Goal: Task Accomplishment & Management: Manage account settings

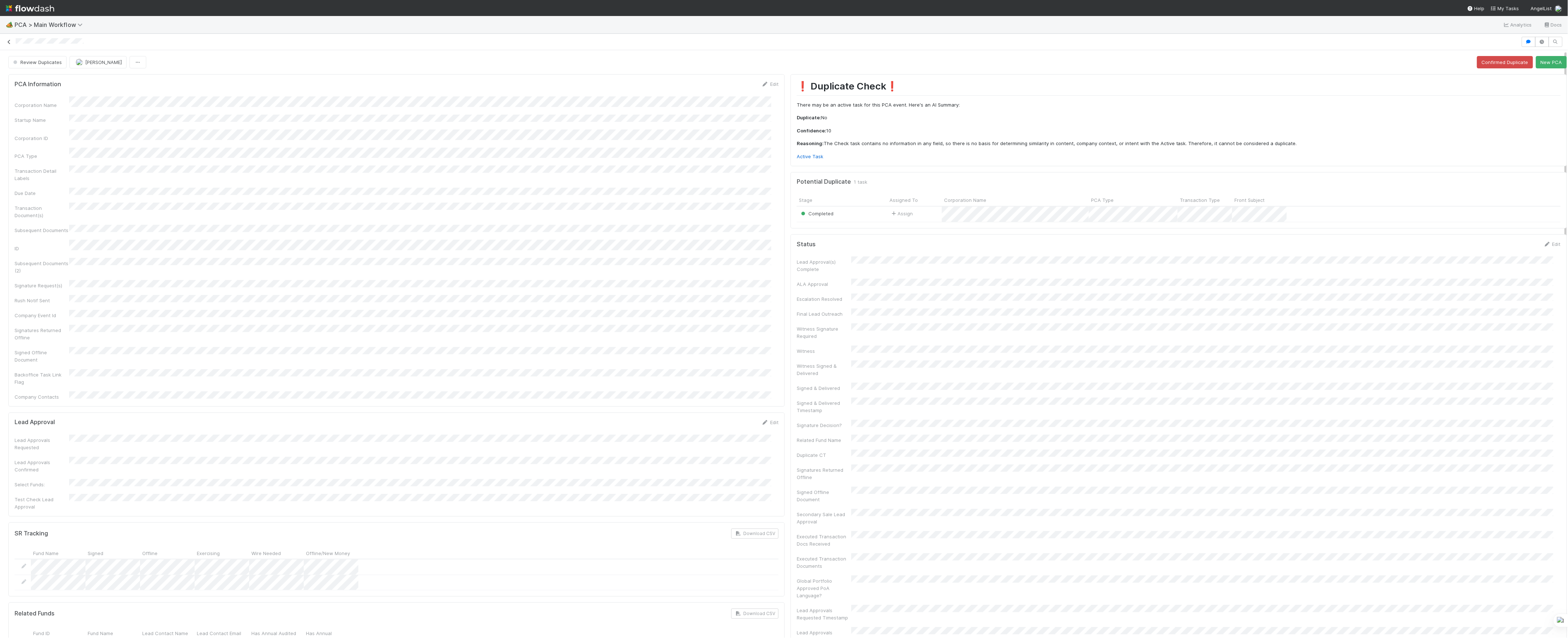
click at [11, 42] on icon at bounding box center [9, 42] width 7 height 5
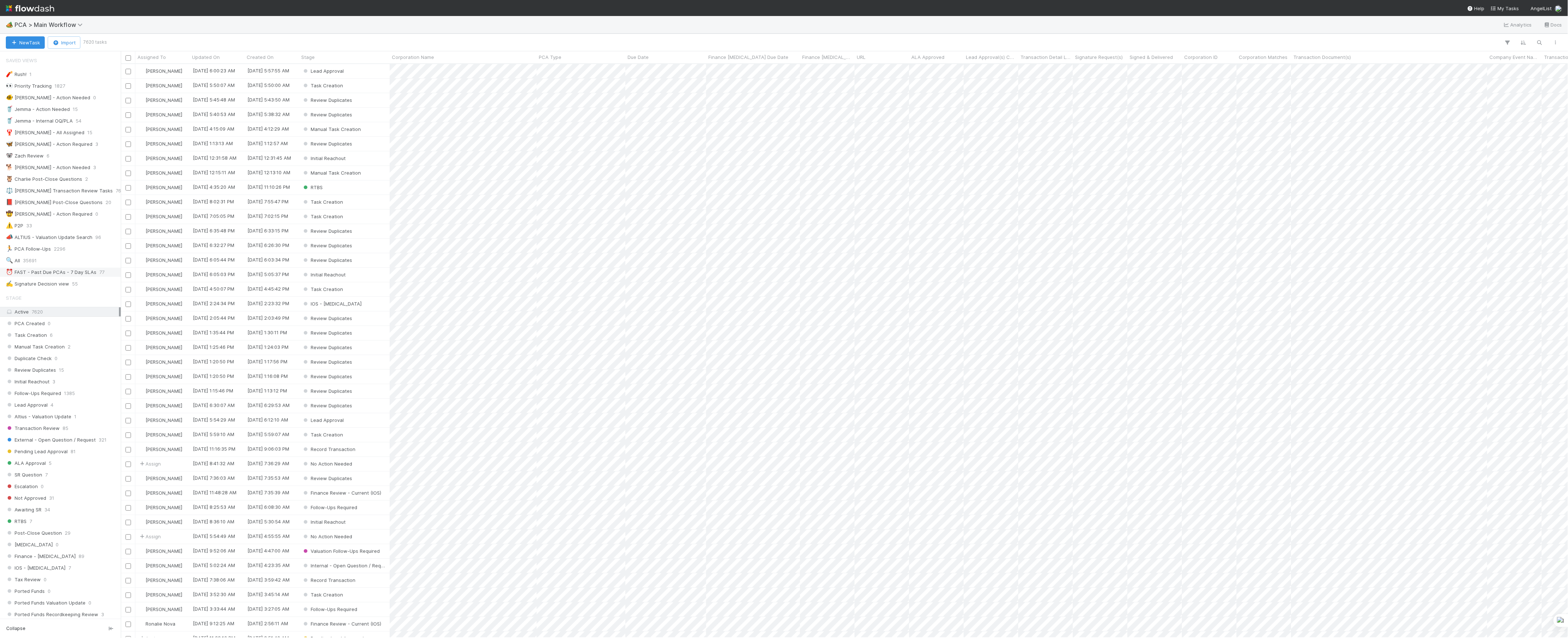
click at [77, 275] on div "⏰ FAST - Past Due PCAs - 7 Day SLAs" at bounding box center [51, 272] width 91 height 9
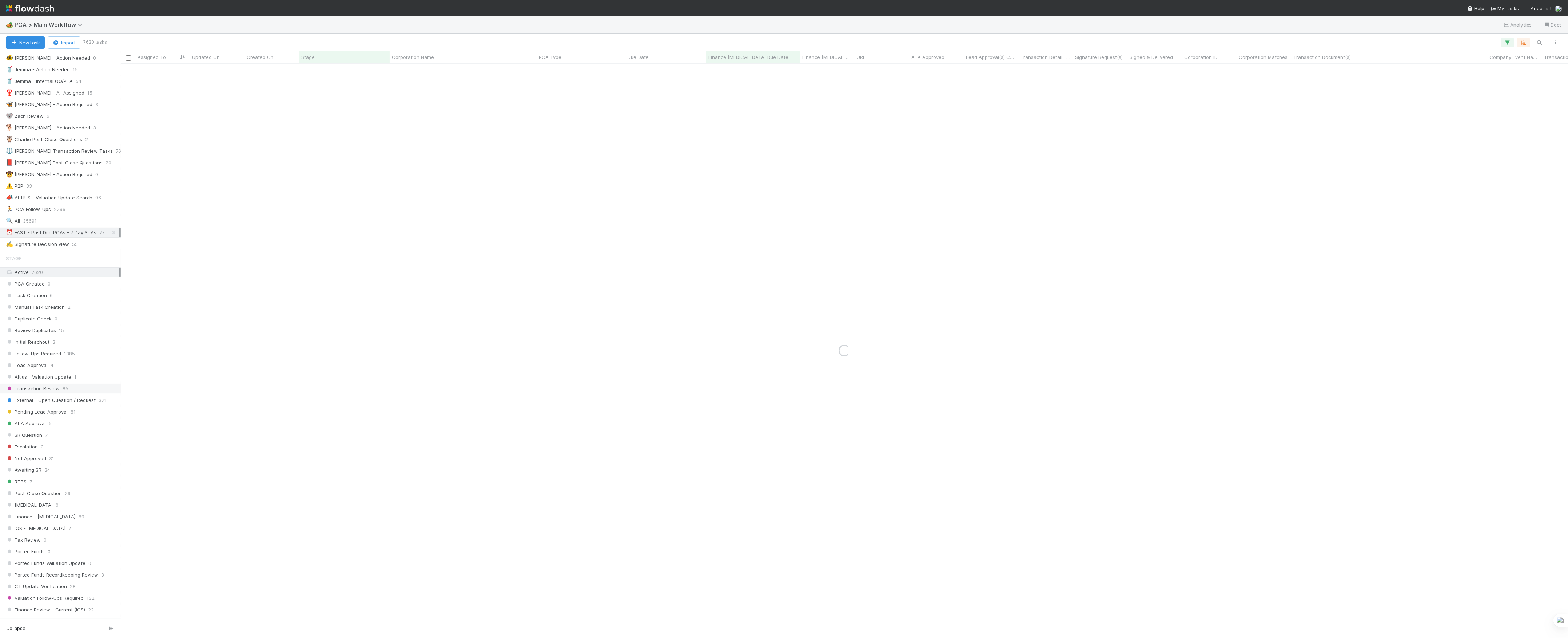
scroll to position [198, 0]
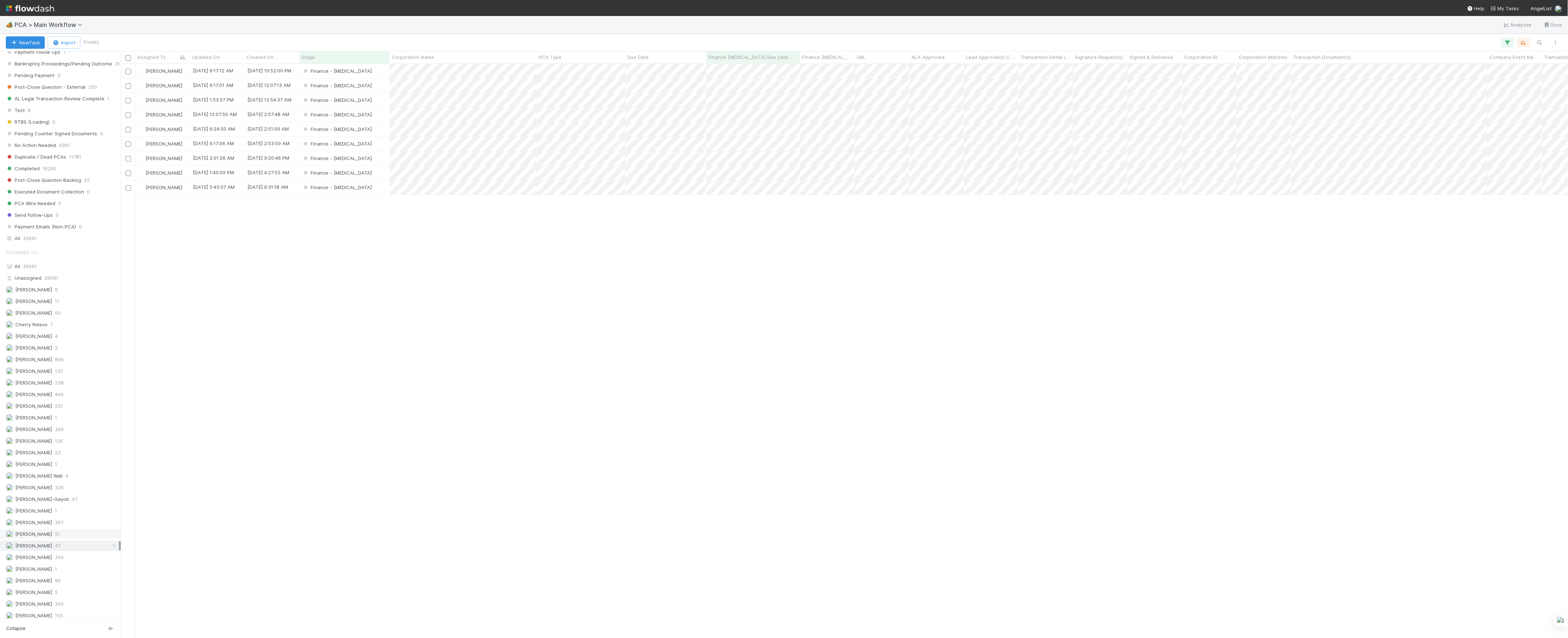
scroll to position [567, 1440]
click at [425, 57] on span "Corporation Name" at bounding box center [413, 57] width 42 height 7
click at [438, 65] on div "Sort A → Z Sort Z → A" at bounding box center [434, 76] width 83 height 27
click at [438, 70] on div "Sort A → Z" at bounding box center [434, 71] width 83 height 11
